Goal: Task Accomplishment & Management: Complete application form

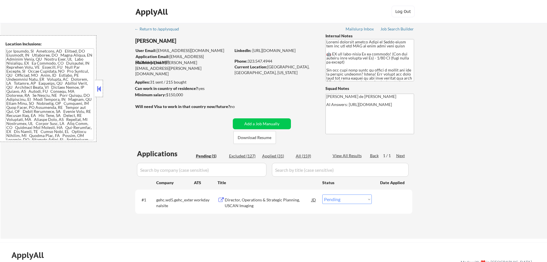
click at [267, 156] on div "Applied (31)" at bounding box center [276, 156] width 29 height 6
select select ""applied""
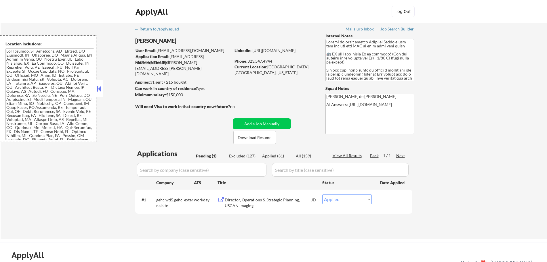
select select ""applied""
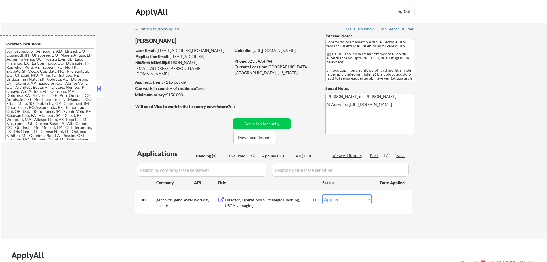
select select ""applied""
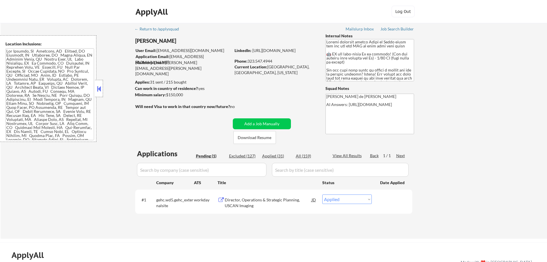
select select ""applied""
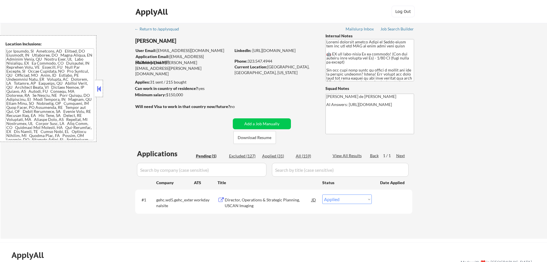
select select ""applied""
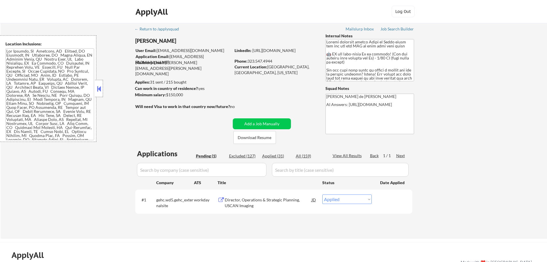
select select ""applied""
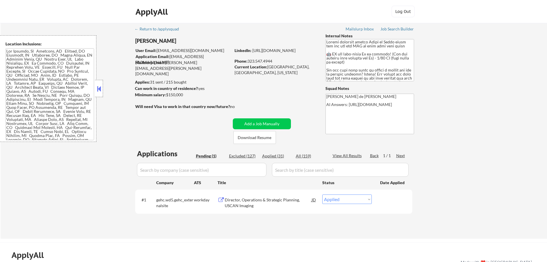
select select ""applied""
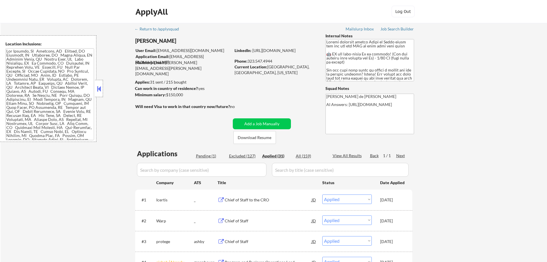
scroll to position [10, 0]
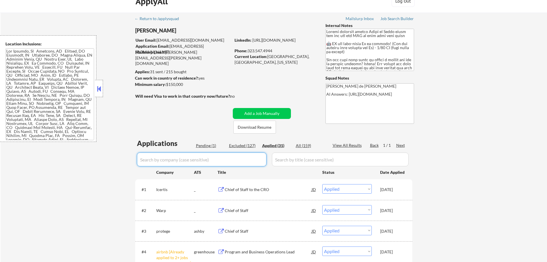
click at [221, 162] on input "input" at bounding box center [201, 160] width 129 height 14
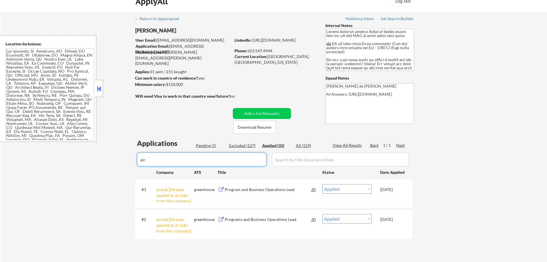
click at [182, 159] on input "input" at bounding box center [201, 160] width 129 height 14
type input "a"
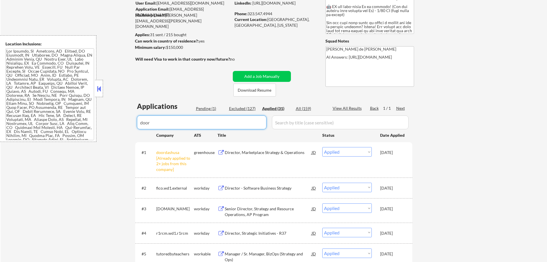
scroll to position [49, 0]
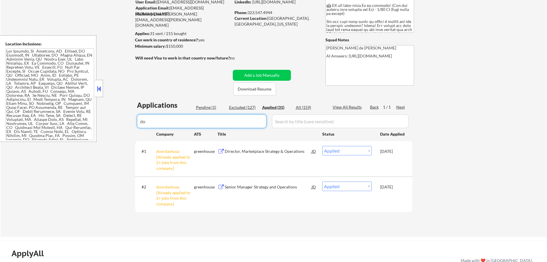
type input "d"
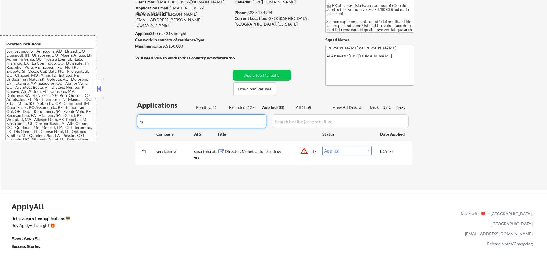
type input "s"
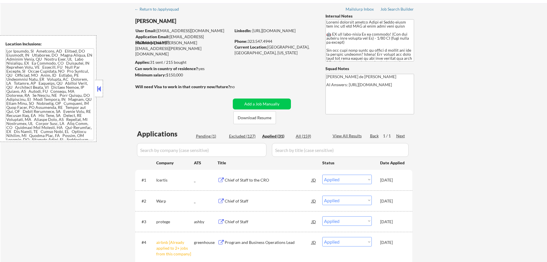
scroll to position [0, 0]
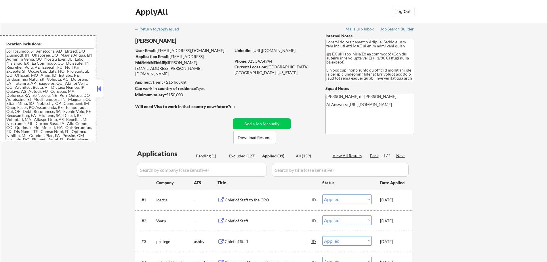
click at [299, 170] on input "input" at bounding box center [340, 170] width 137 height 14
paste input "Director, Monetization Strategy"
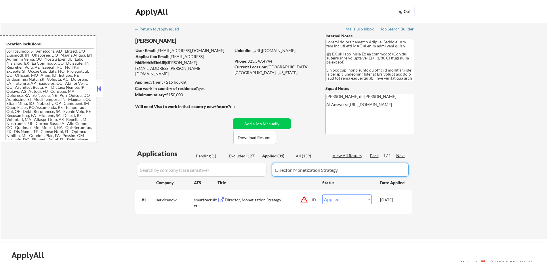
drag, startPoint x: 345, startPoint y: 169, endPoint x: 257, endPoint y: 167, distance: 87.8
click at [257, 167] on div at bounding box center [273, 170] width 277 height 14
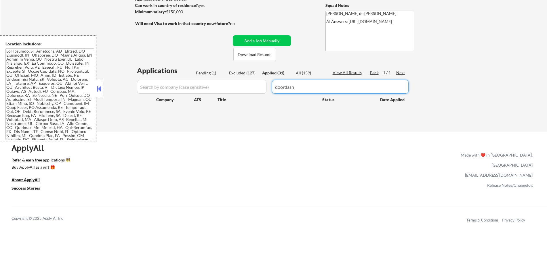
scroll to position [74, 0]
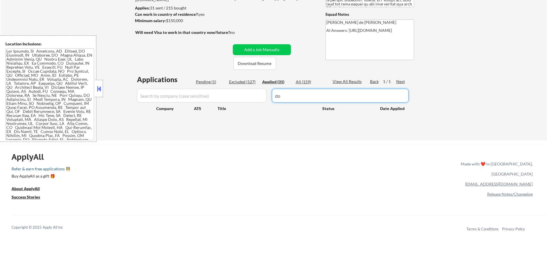
type input "d"
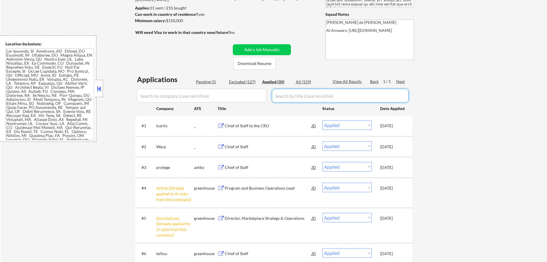
click at [195, 94] on input "input" at bounding box center [201, 96] width 129 height 14
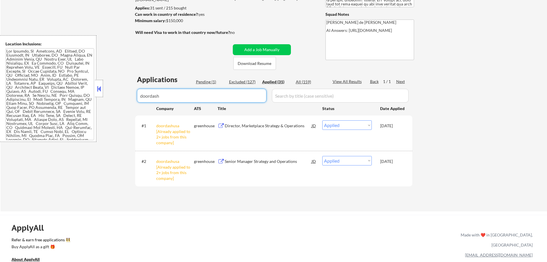
type input "doordash"
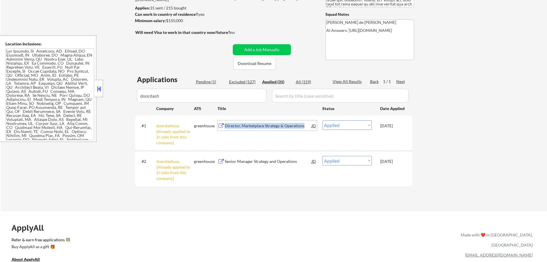
drag, startPoint x: 303, startPoint y: 128, endPoint x: 224, endPoint y: 129, distance: 78.8
click at [225, 129] on div "Director, Marketplace Strategy & Operations" at bounding box center [268, 126] width 87 height 10
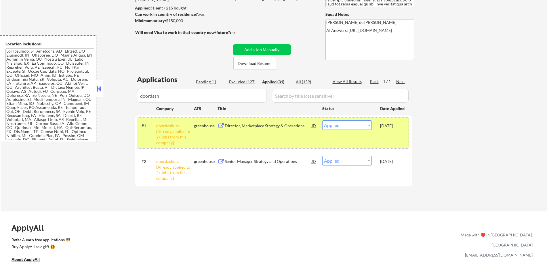
click at [290, 144] on div "#1 doordashusa [Already applied to 2+ jobs from this company] greenhouse Direct…" at bounding box center [273, 133] width 272 height 30
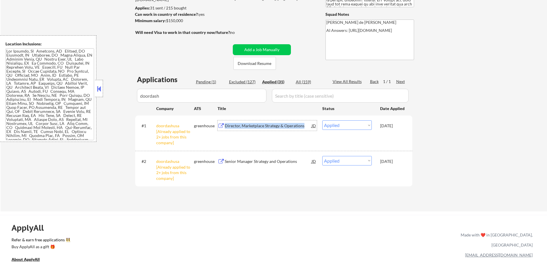
drag, startPoint x: 303, startPoint y: 127, endPoint x: 226, endPoint y: 126, distance: 77.7
click at [226, 126] on div "Director, Marketplace Strategy & Operations" at bounding box center [268, 126] width 87 height 6
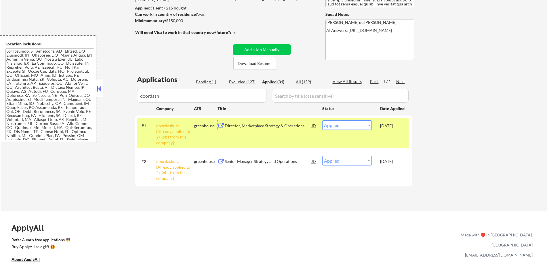
click at [514, 191] on div "← Return to /applysquad Mailslurp Inbox Job Search Builder [PERSON_NAME] User E…" at bounding box center [274, 80] width 546 height 263
click at [92, 186] on div "← Return to /applysquad Mailslurp Inbox Job Search Builder [PERSON_NAME] User E…" at bounding box center [274, 80] width 546 height 263
drag, startPoint x: 166, startPoint y: 98, endPoint x: 112, endPoint y: 92, distance: 54.2
click at [112, 92] on div "← Return to /applysquad Mailslurp Inbox Job Search Builder [PERSON_NAME] User E…" at bounding box center [274, 80] width 546 height 263
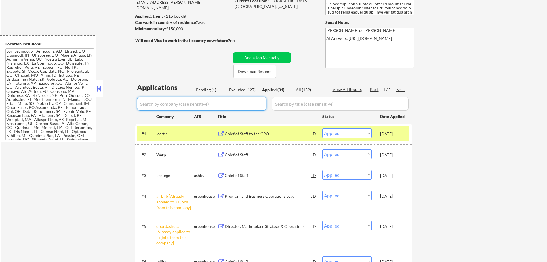
scroll to position [66, 0]
click at [224, 104] on input "input" at bounding box center [201, 104] width 129 height 14
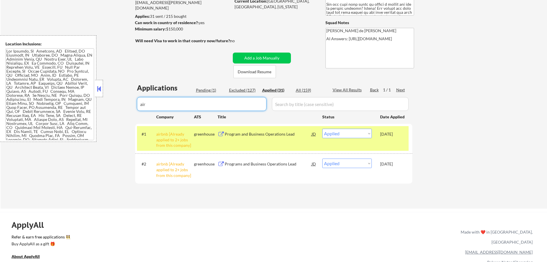
type input "air"
